Goal: Task Accomplishment & Management: Use online tool/utility

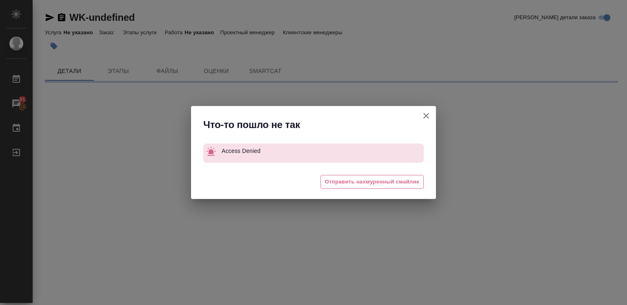
click at [425, 115] on icon "button" at bounding box center [426, 116] width 6 height 6
click at [425, 115] on div "Что-то пошло не так Access Denied 😓 Отправить нахмуренный смайлик" at bounding box center [313, 152] width 627 height 305
drag, startPoint x: 425, startPoint y: 115, endPoint x: 393, endPoint y: 140, distance: 40.1
click at [425, 115] on div "Что-то пошло не так Access Denied 😓 Отправить нахмуренный смайлик" at bounding box center [313, 152] width 627 height 305
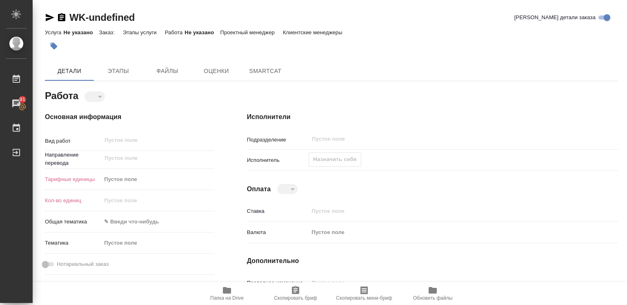
type textarea "x"
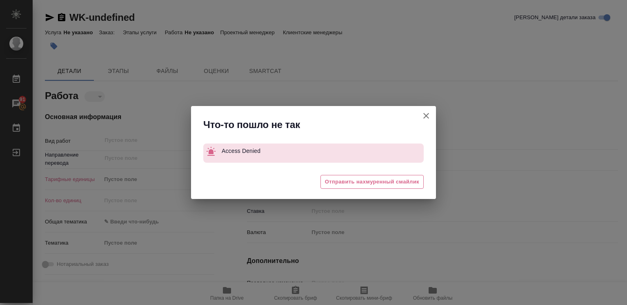
click at [424, 113] on icon "button" at bounding box center [426, 116] width 6 height 6
click at [424, 113] on div "Что-то пошло не так Access Denied 😖 Отправить нахмуренный смайлик" at bounding box center [313, 152] width 627 height 305
type textarea "x"
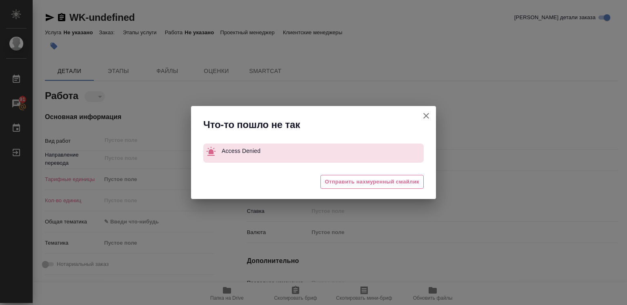
type textarea "x"
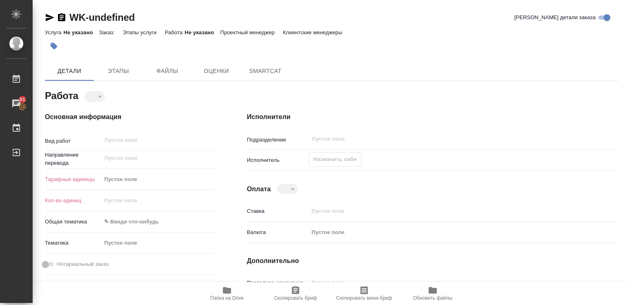
type textarea "x"
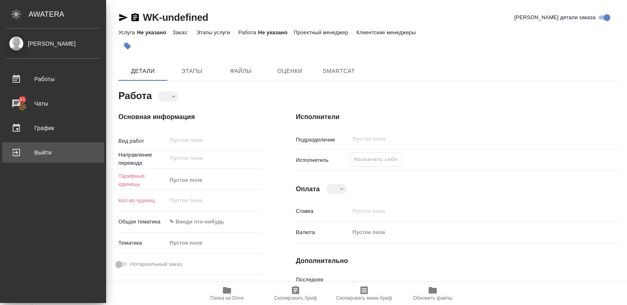
click at [30, 150] on div "Выйти" at bounding box center [53, 152] width 94 height 12
type textarea "x"
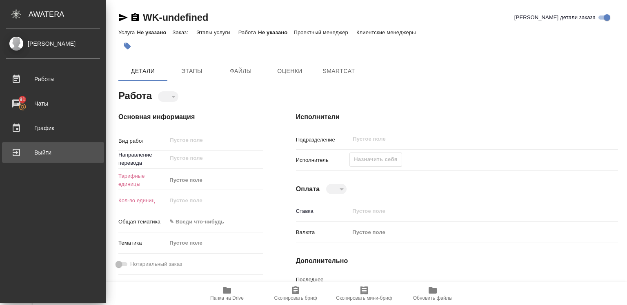
type textarea "x"
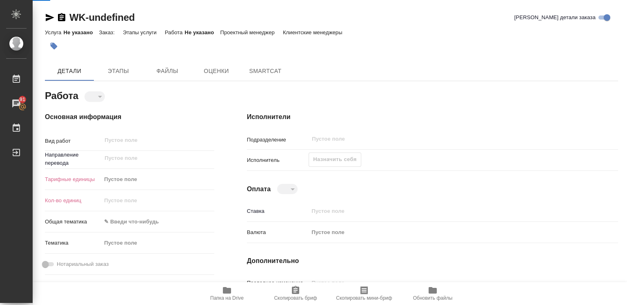
type textarea "x"
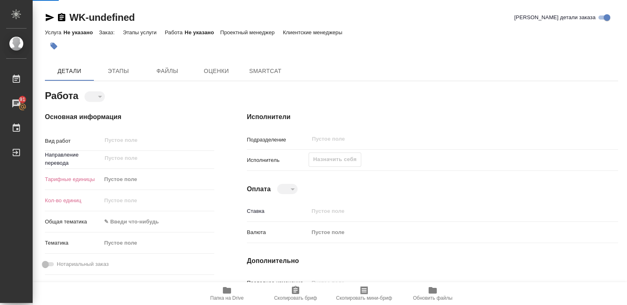
type textarea "x"
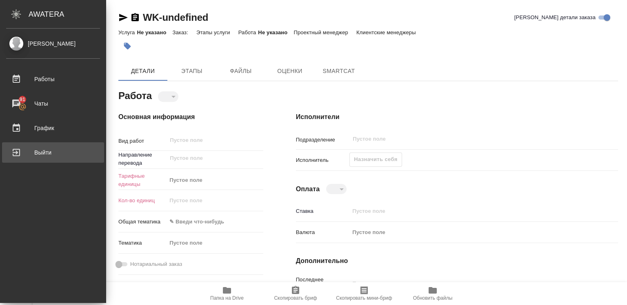
click at [53, 151] on div "Выйти" at bounding box center [53, 152] width 94 height 12
type textarea "x"
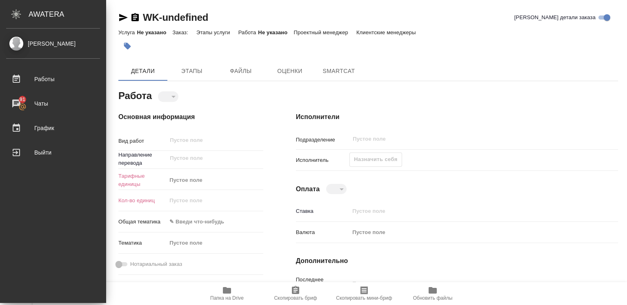
type textarea "x"
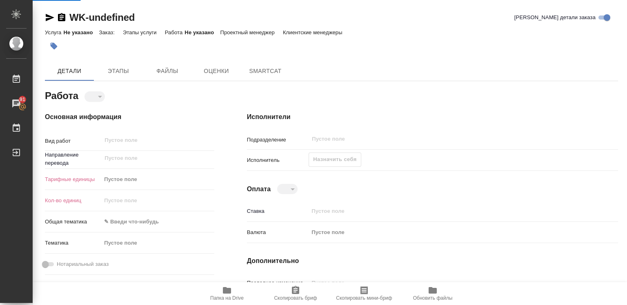
type textarea "x"
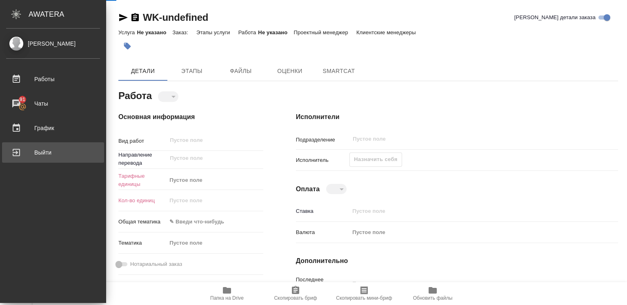
click at [42, 153] on div "Выйти" at bounding box center [53, 152] width 94 height 12
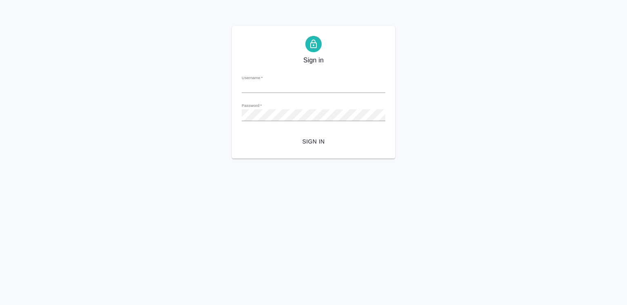
type input "r.diussembayeva@awatera.com"
click at [310, 140] on span "Sign in" at bounding box center [313, 142] width 131 height 10
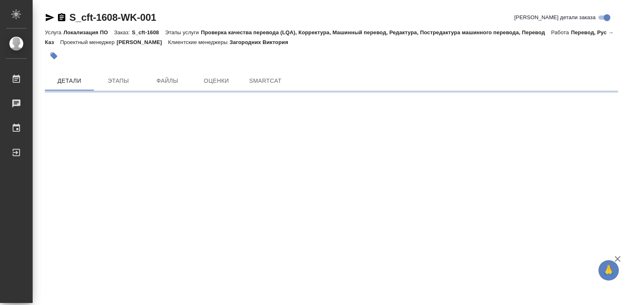
click at [617, 256] on icon "button" at bounding box center [617, 259] width 10 height 10
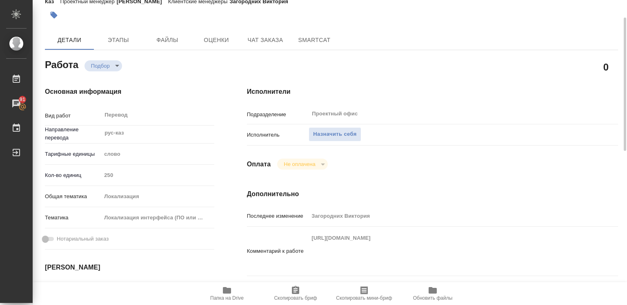
type textarea "x"
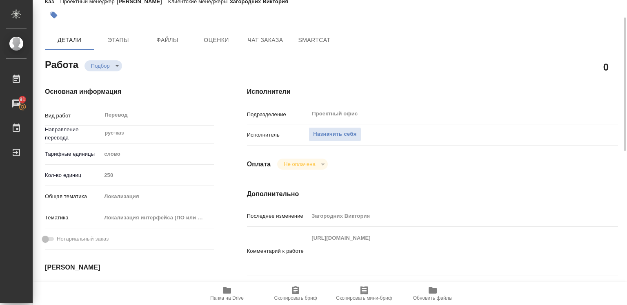
type textarea "x"
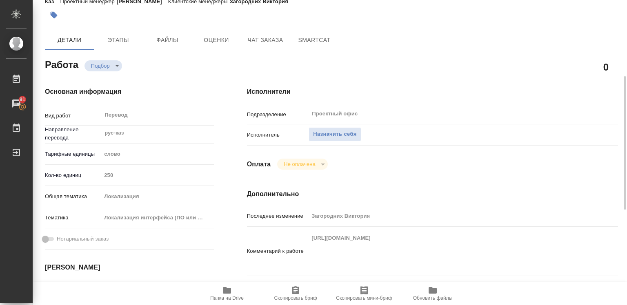
scroll to position [82, 0]
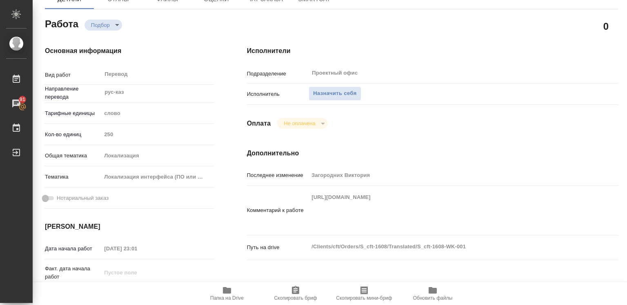
type textarea "x"
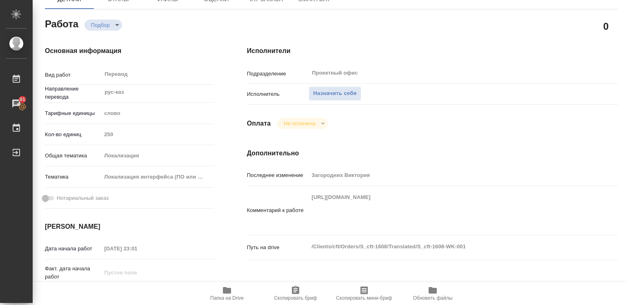
type textarea "x"
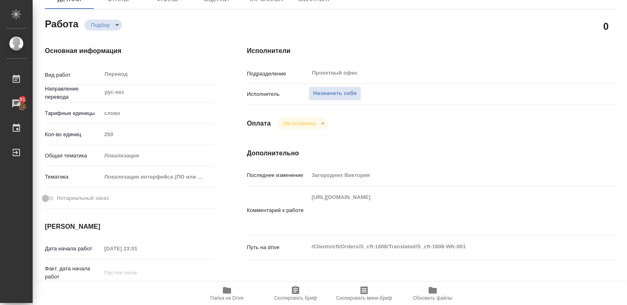
type textarea "x"
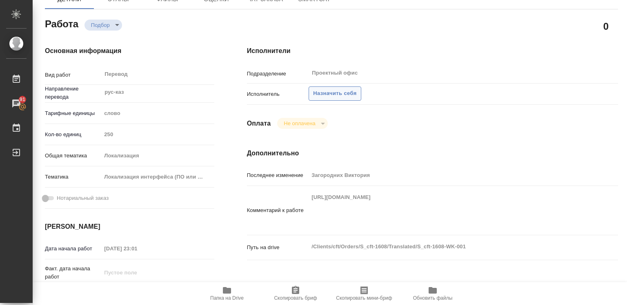
click at [330, 95] on span "Назначить себя" at bounding box center [334, 93] width 43 height 9
type textarea "x"
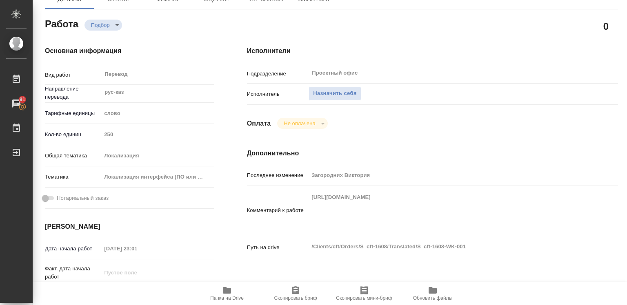
type textarea "x"
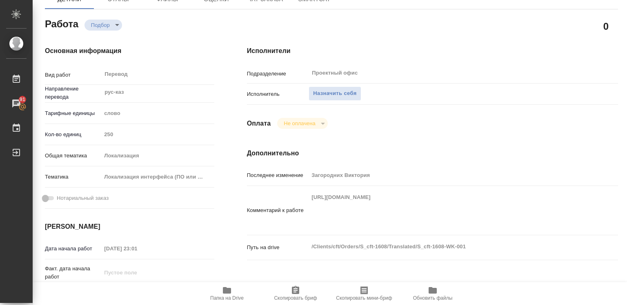
type textarea "x"
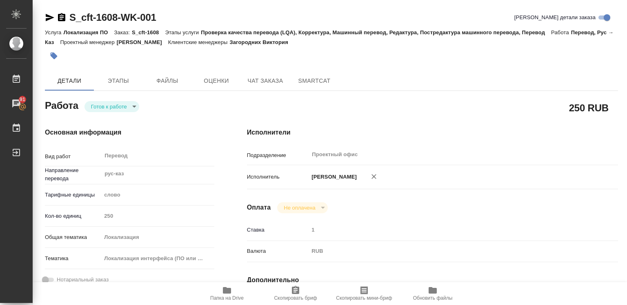
type textarea "x"
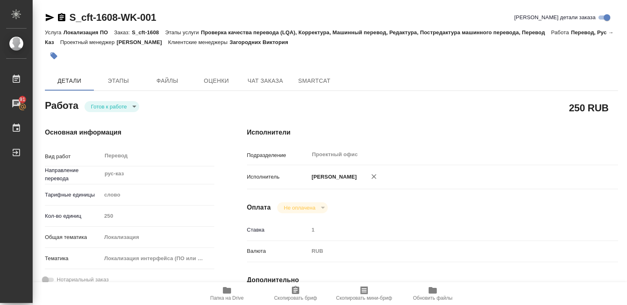
type textarea "x"
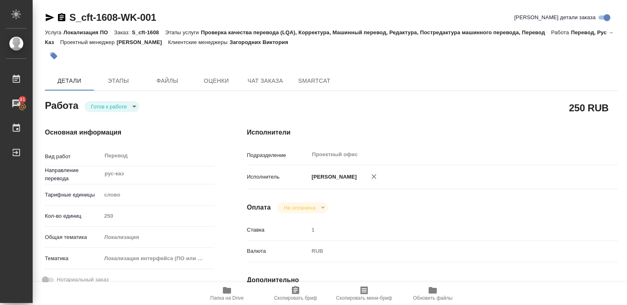
type textarea "x"
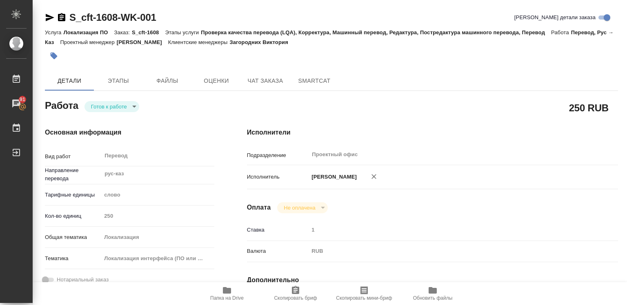
type textarea "x"
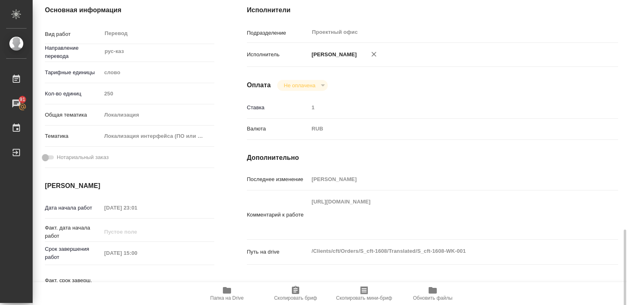
scroll to position [245, 0]
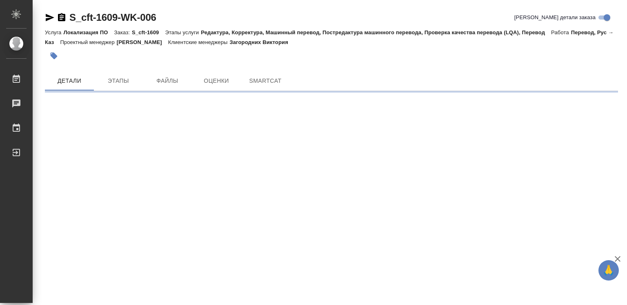
click at [616, 258] on icon "button" at bounding box center [617, 259] width 6 height 6
click at [616, 258] on div ".cls-1 fill:#fff; AWATERA Diussembayeva Raihan Работы Чаты График Выйти S_cft-1…" at bounding box center [313, 152] width 627 height 305
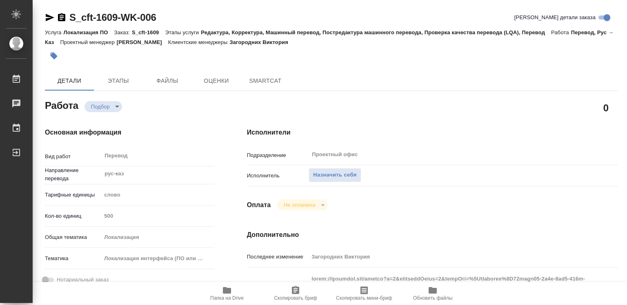
type textarea "x"
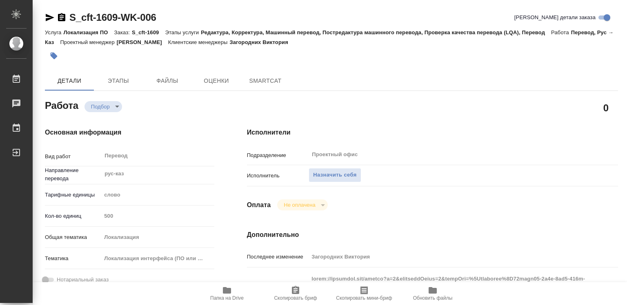
type textarea "x"
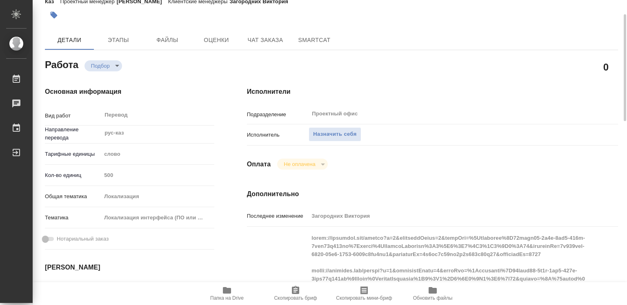
type textarea "x"
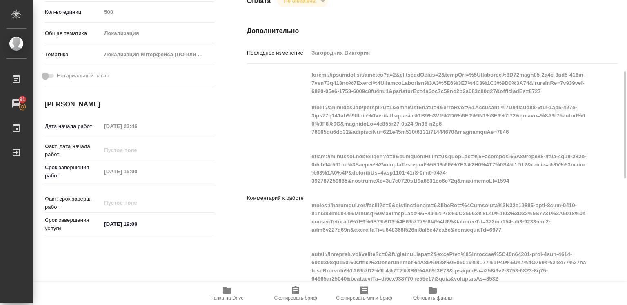
type textarea "x"
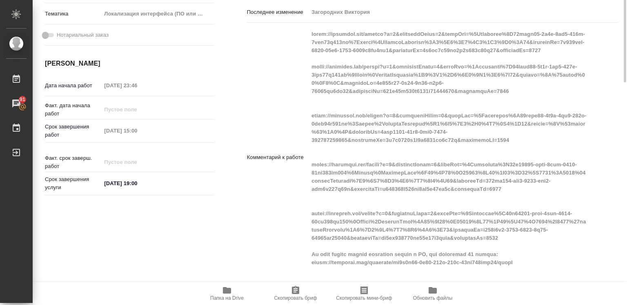
scroll to position [122, 0]
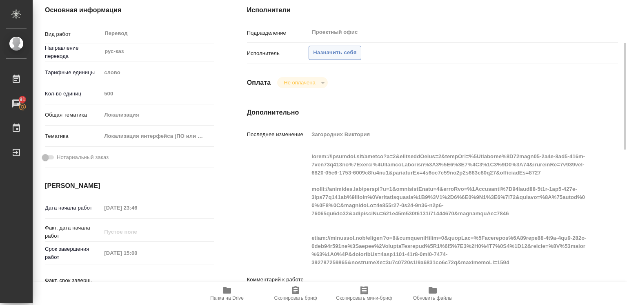
click at [325, 50] on span "Назначить себя" at bounding box center [334, 52] width 43 height 9
click at [335, 55] on span "Назначить себя" at bounding box center [334, 52] width 43 height 9
type textarea "x"
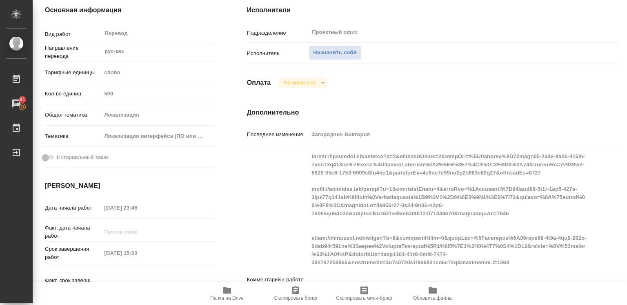
type textarea "x"
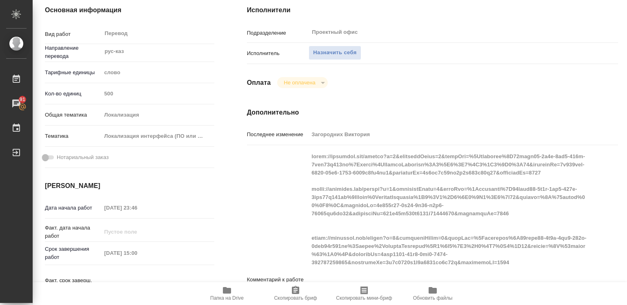
type textarea "x"
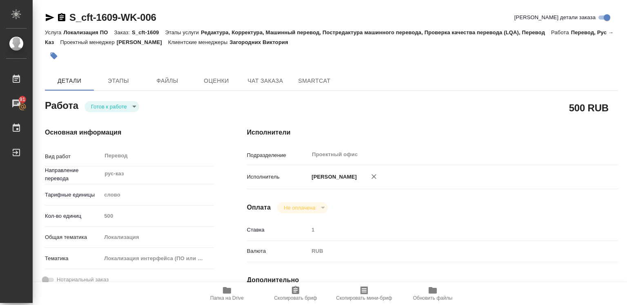
type textarea "x"
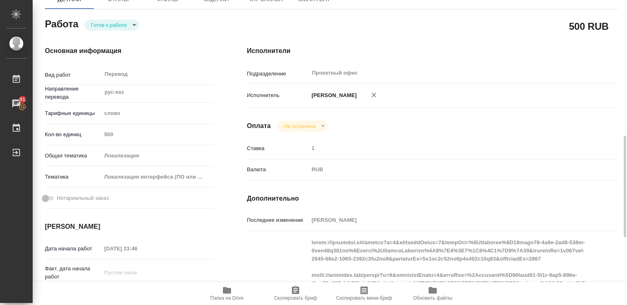
scroll to position [163, 0]
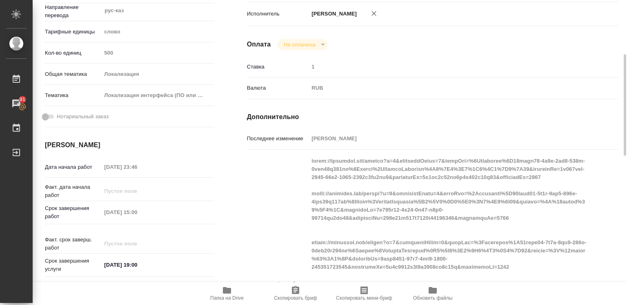
type textarea "x"
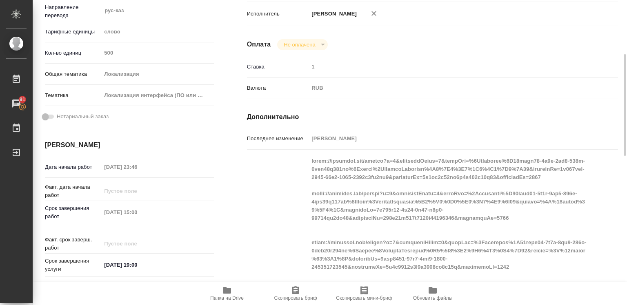
type textarea "x"
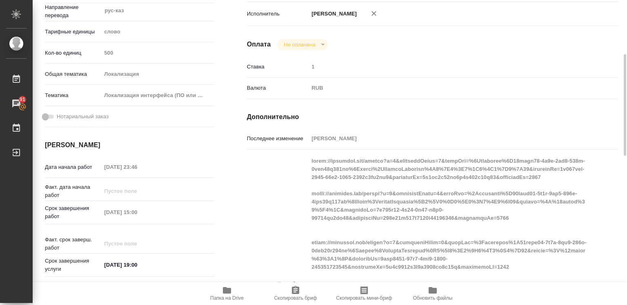
type textarea "x"
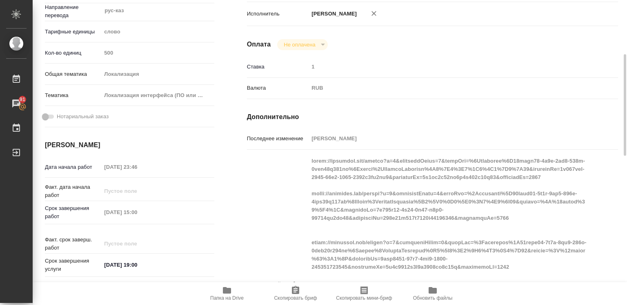
type textarea "x"
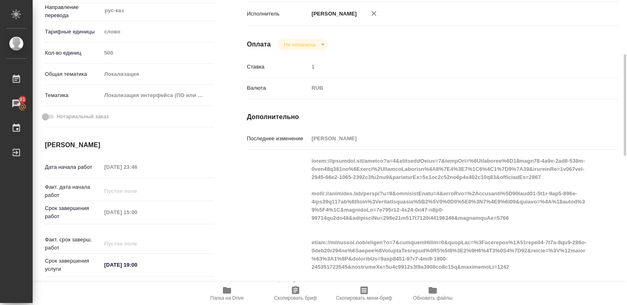
type textarea "x"
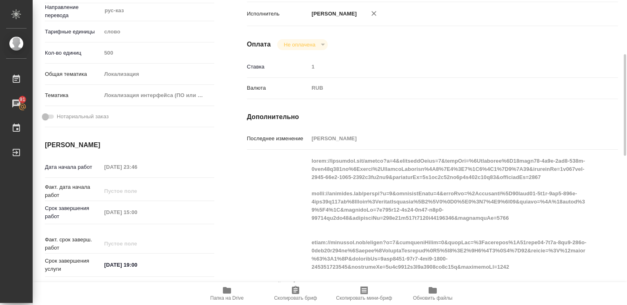
type textarea "x"
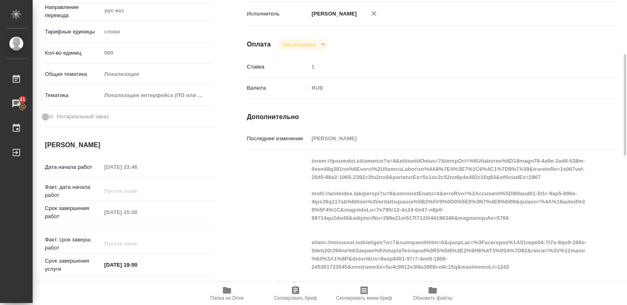
type textarea "x"
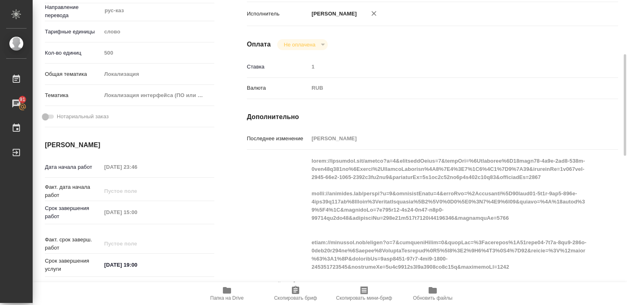
click at [306, 165] on div "Комментарий к работе x" at bounding box center [432, 284] width 371 height 263
type textarea "x"
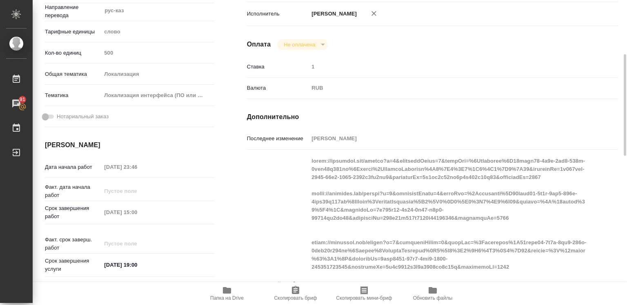
type textarea "x"
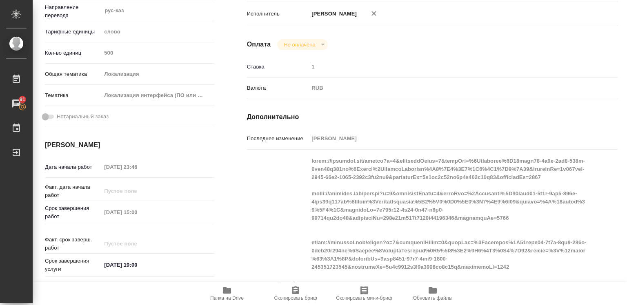
type textarea "x"
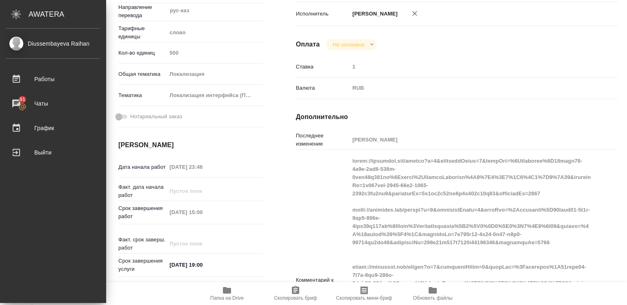
type textarea "x"
